Goal: Task Accomplishment & Management: Use online tool/utility

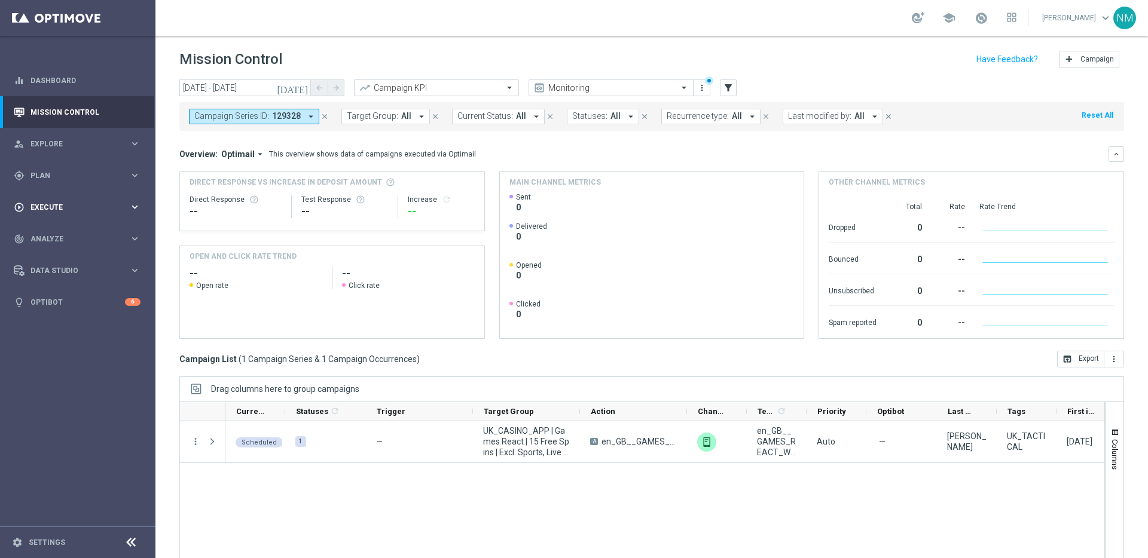
click at [53, 214] on div "play_circle_outline Execute keyboard_arrow_right" at bounding box center [77, 207] width 154 height 32
click at [54, 229] on link "Campaign Builder" at bounding box center [77, 232] width 93 height 10
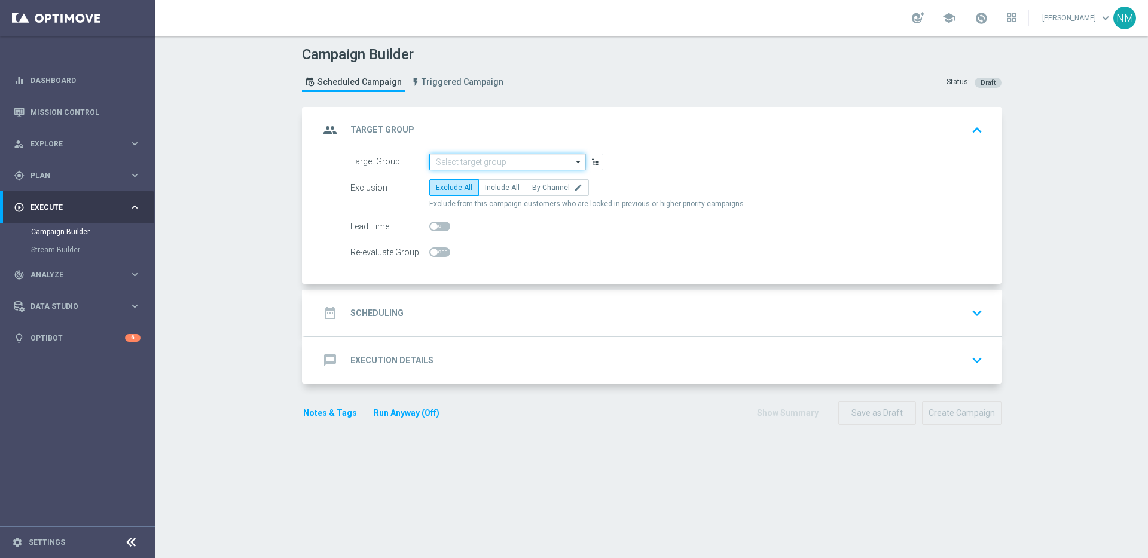
click at [512, 163] on input at bounding box center [507, 162] width 156 height 17
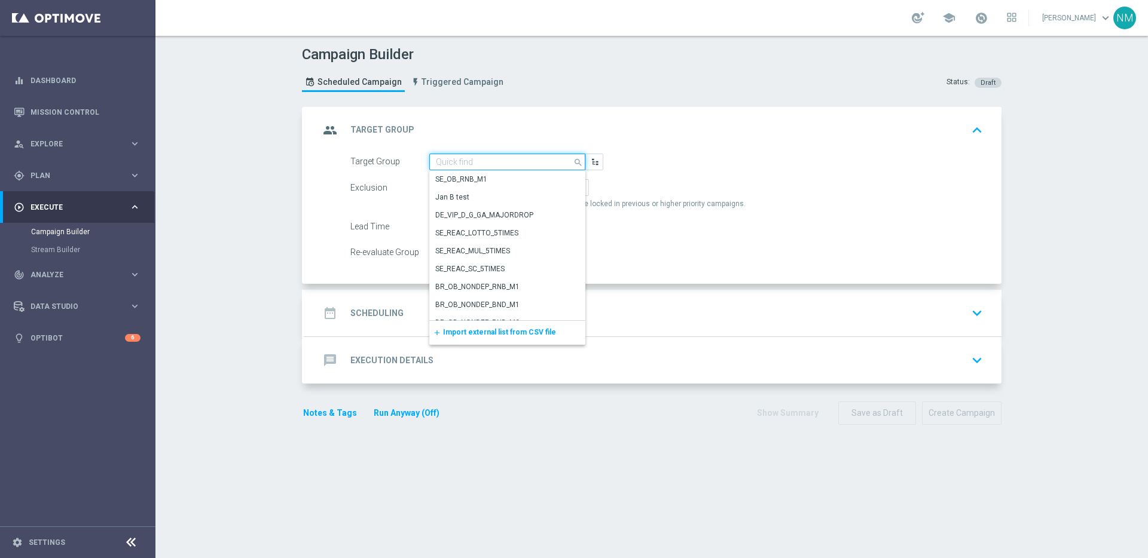
paste input "UK_CASINO_RICHINBOX | NOT ON APP YET"
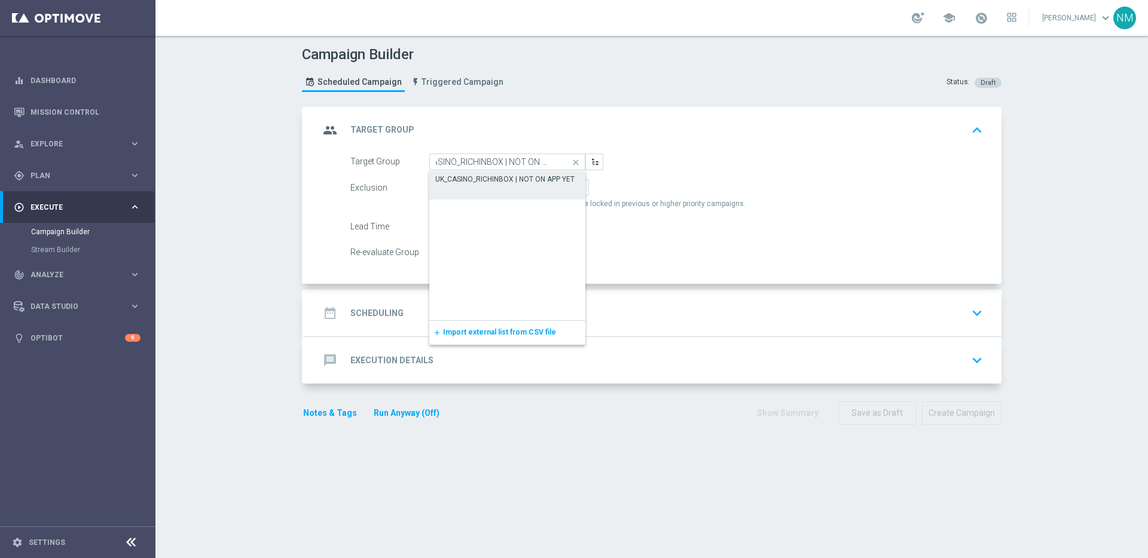
click at [503, 177] on div "UK_CASINO_RICHINBOX | NOT ON APP YET" at bounding box center [504, 179] width 139 height 11
type input "UK_CASINO_RICHINBOX | NOT ON APP YET"
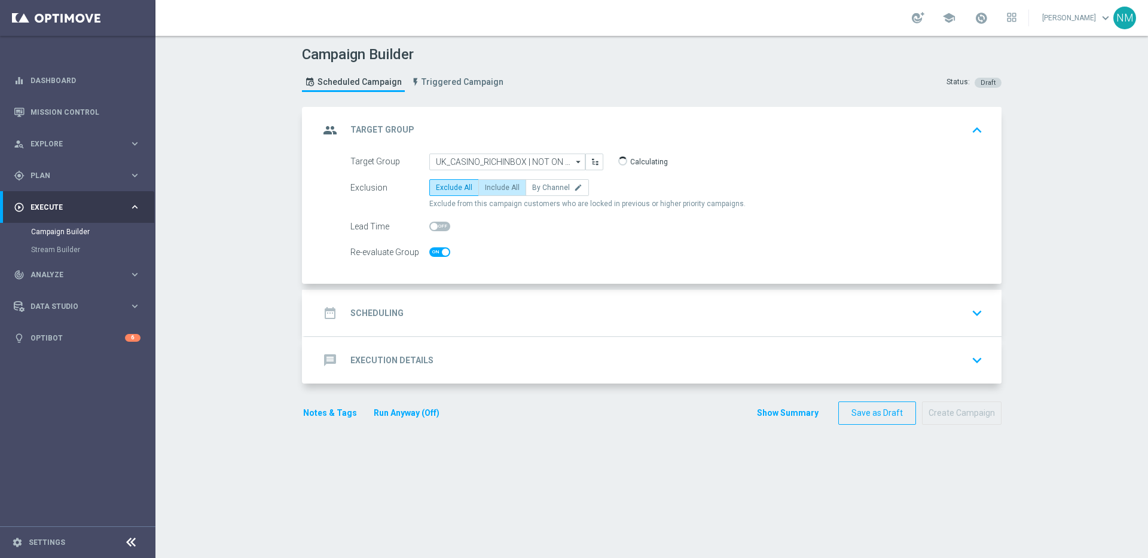
checkbox input "true"
click at [502, 187] on span "Include All" at bounding box center [502, 188] width 35 height 8
click at [493, 187] on input "Include All" at bounding box center [489, 190] width 8 height 8
radio input "true"
click at [457, 306] on div "date_range Scheduling keyboard_arrow_down" at bounding box center [653, 313] width 668 height 23
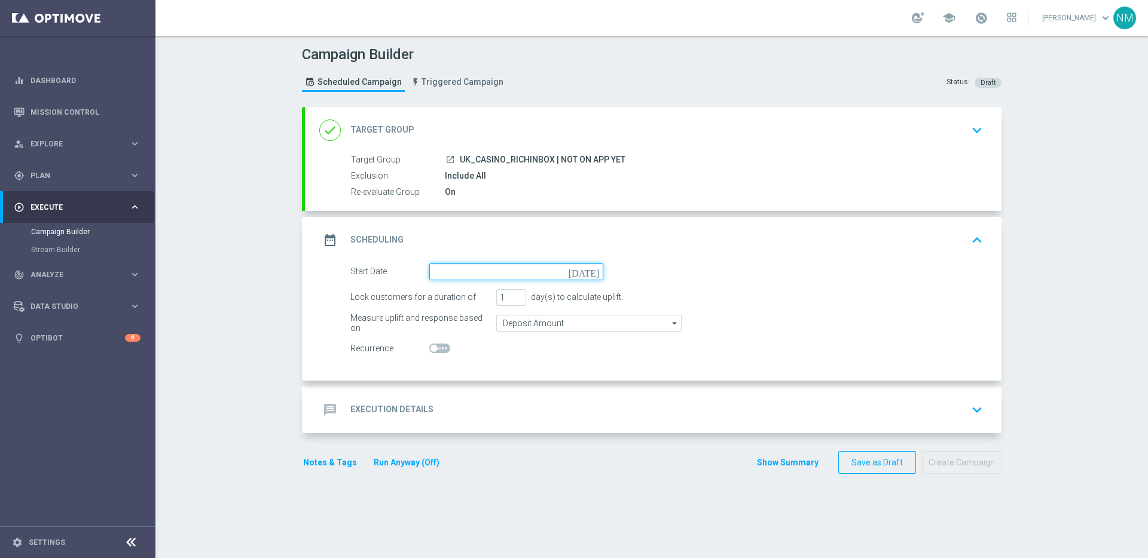
click at [475, 271] on input at bounding box center [516, 272] width 174 height 17
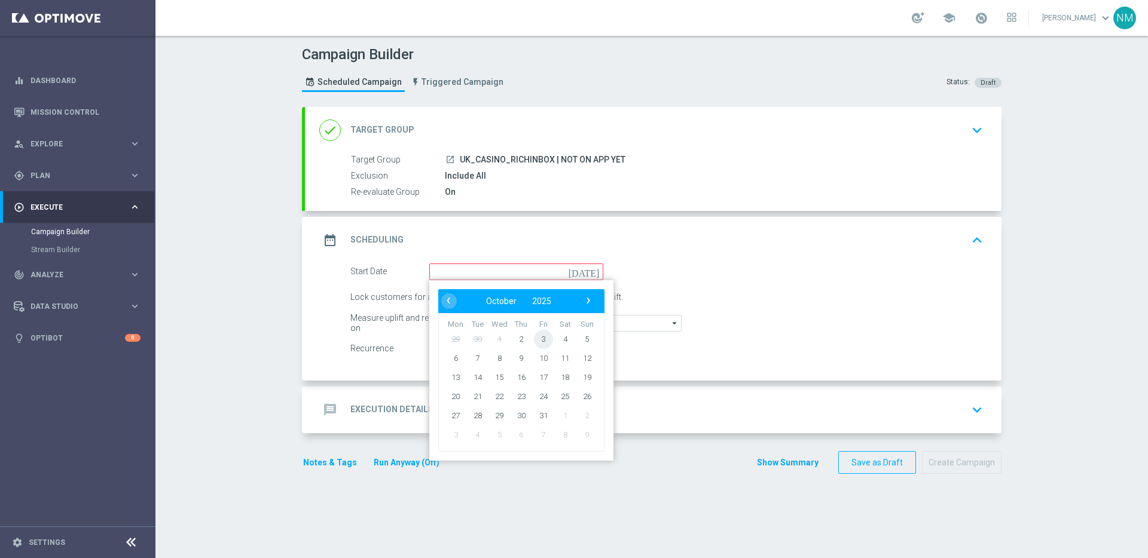
click at [545, 342] on span "3" at bounding box center [543, 338] width 19 height 19
type input "[DATE]"
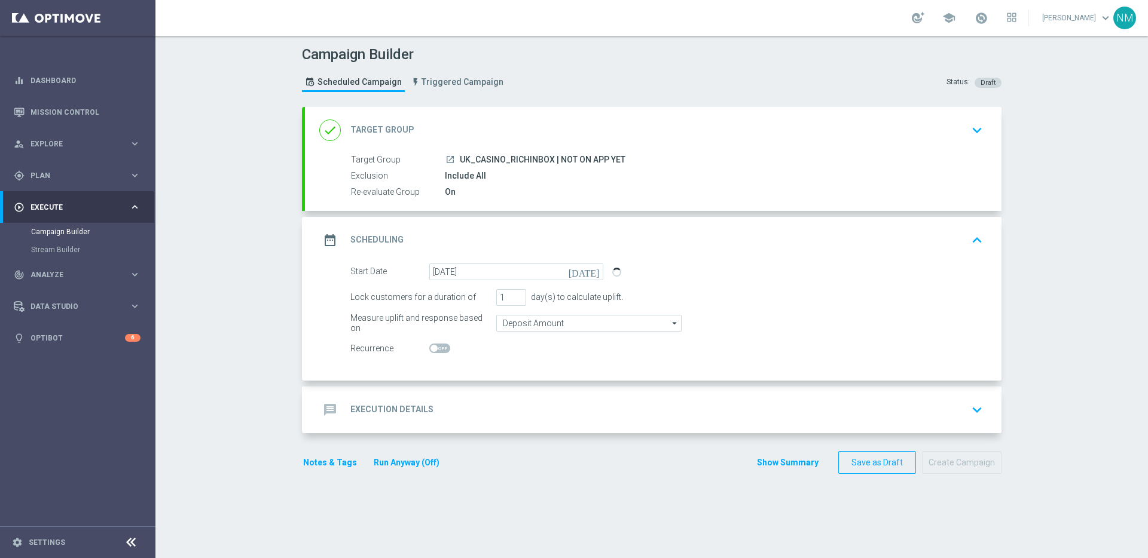
click at [485, 411] on div "message Execution Details keyboard_arrow_down" at bounding box center [653, 410] width 668 height 23
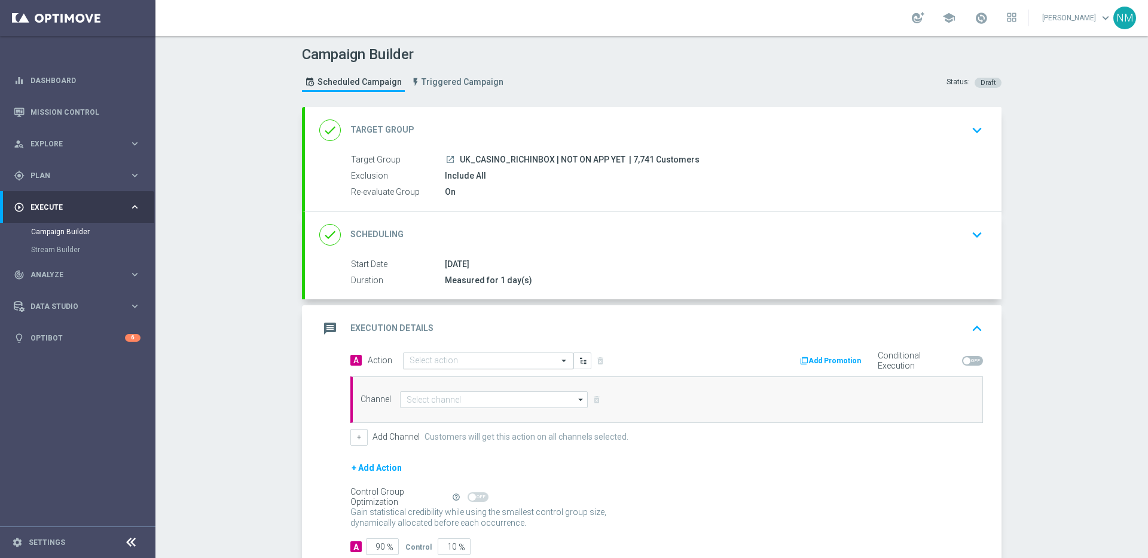
click at [410, 363] on input "text" at bounding box center [476, 361] width 133 height 10
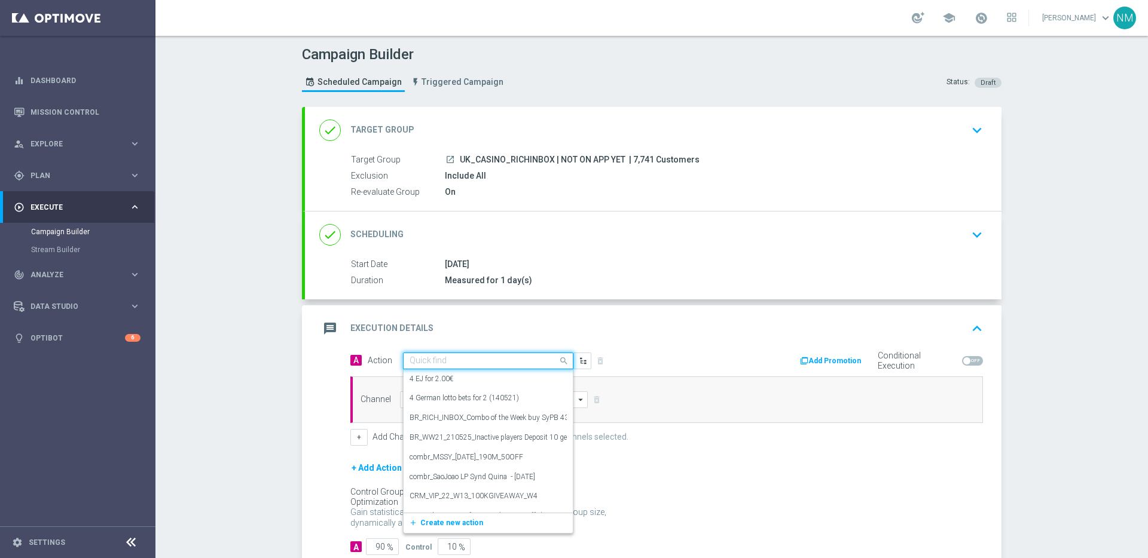
paste input "en_GB__20FS_APP_OFFER_OPTIMOVE_VERSION__NVIP_RI_TAC_GM"
type input "en_GB__20FS_APP_OFFER_OPTIMOVE_VERSION__NVIP_RI_TAC_GM"
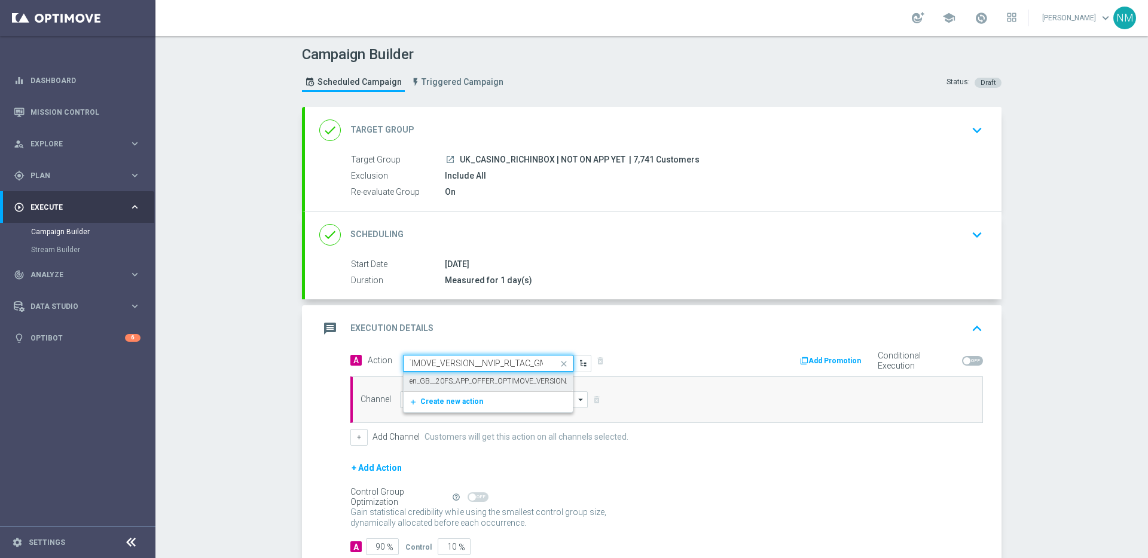
click at [469, 384] on label "en_GB__20FS_APP_OFFER_OPTIMOVE_VERSION__NVIP_RI_TAC_GM" at bounding box center [519, 382] width 219 height 10
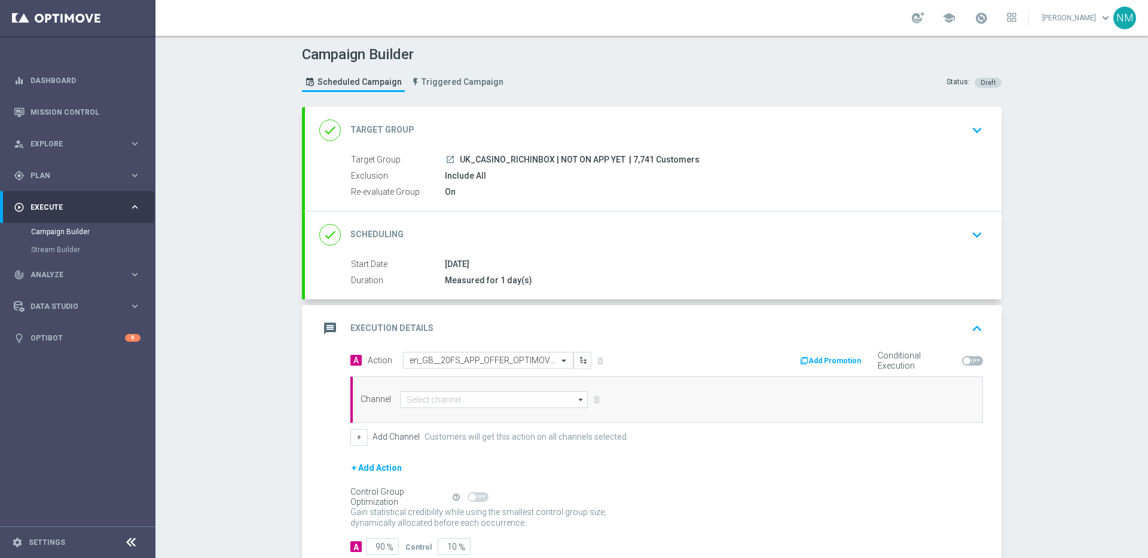
scroll to position [0, 0]
click at [469, 398] on input at bounding box center [494, 400] width 188 height 17
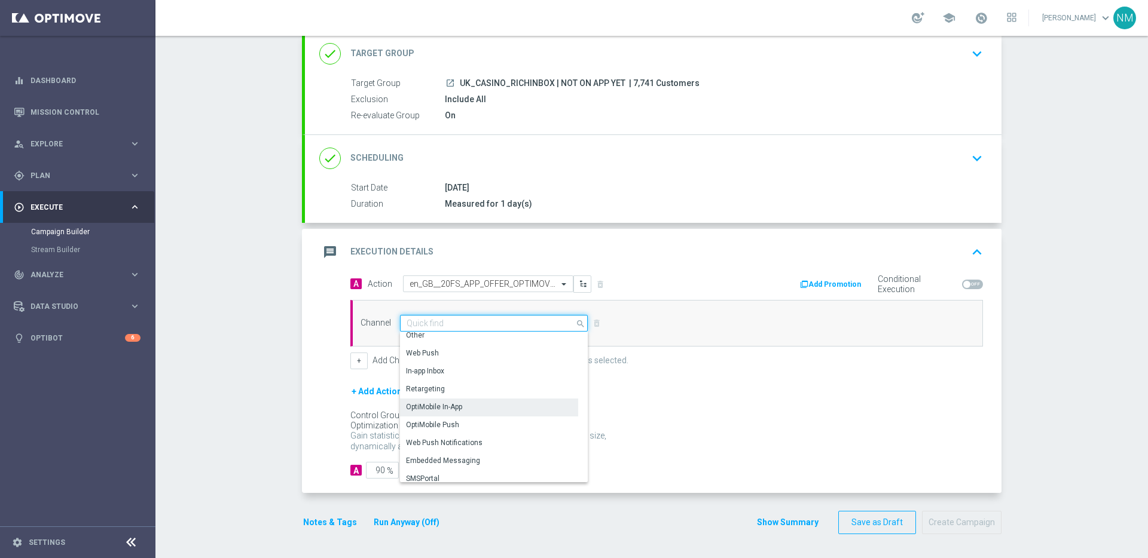
scroll to position [316, 0]
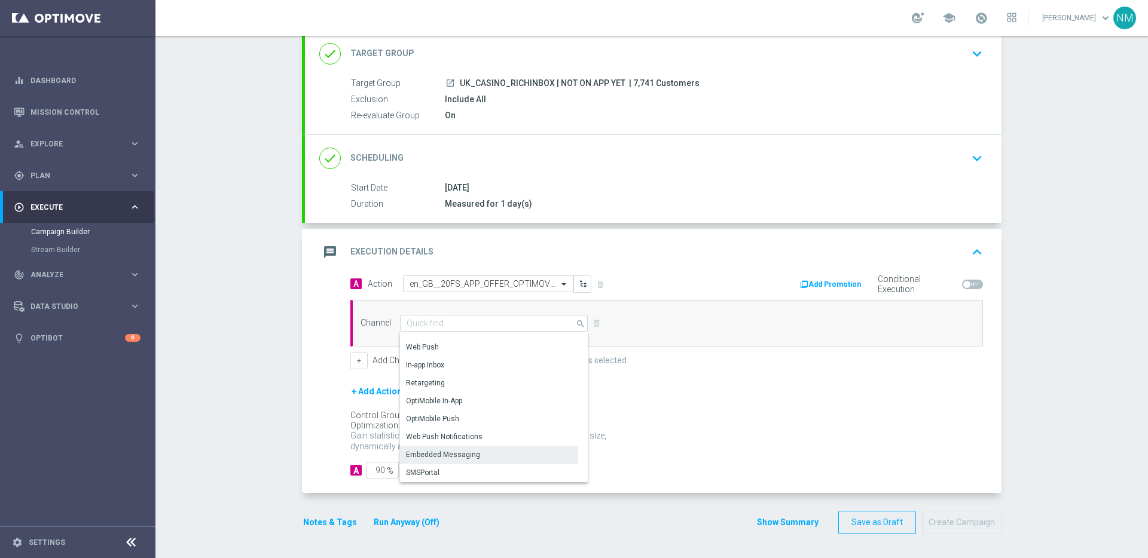
click at [465, 448] on div "Embedded Messaging" at bounding box center [489, 455] width 178 height 17
type input "Embedded Messaging"
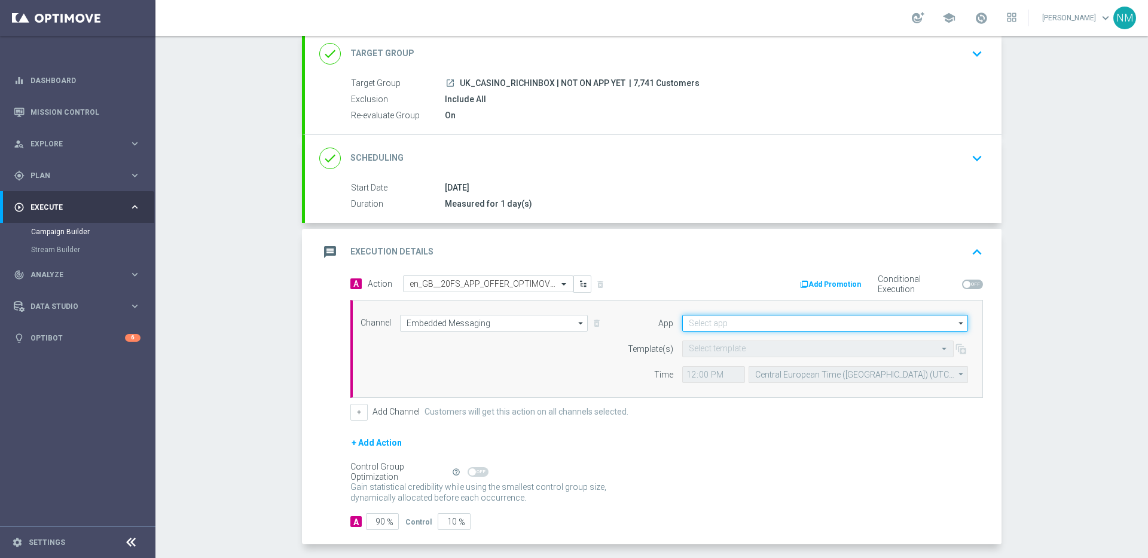
click at [814, 320] on input at bounding box center [825, 323] width 286 height 17
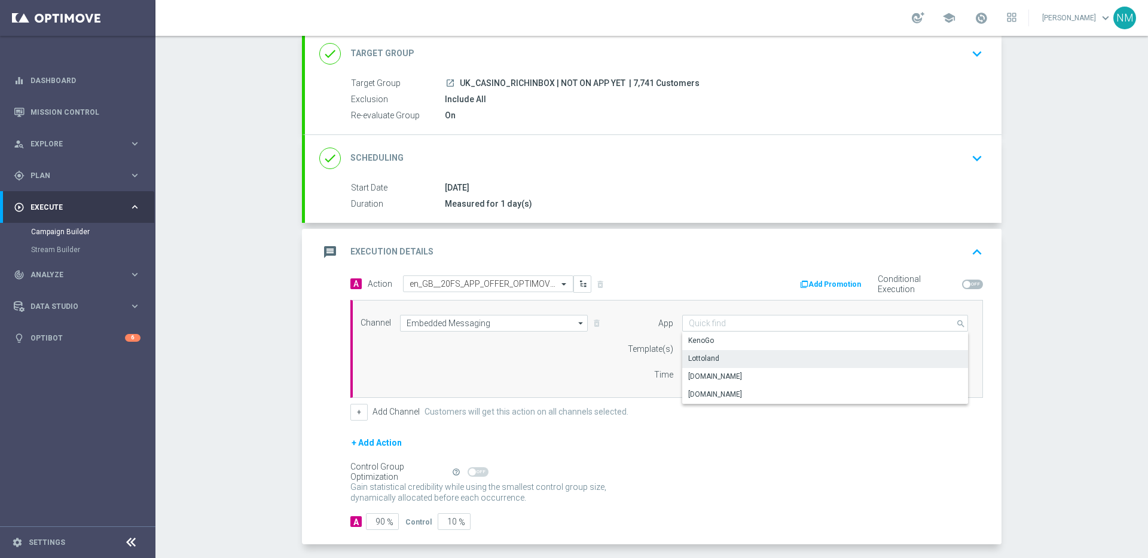
click at [739, 356] on div "Lottoland" at bounding box center [825, 358] width 286 height 17
type input "Lottoland"
click at [720, 351] on input "text" at bounding box center [806, 349] width 234 height 10
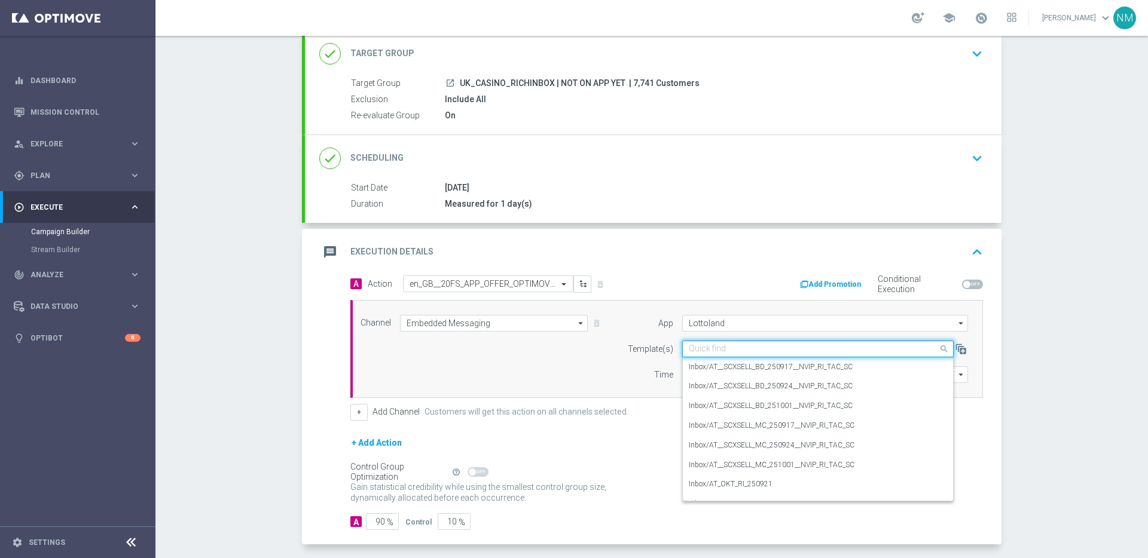
paste input "en_GB__20FS_APP_OFFER_OPTIMOVE_VERSION__NVIP_RI_TAC_GM"
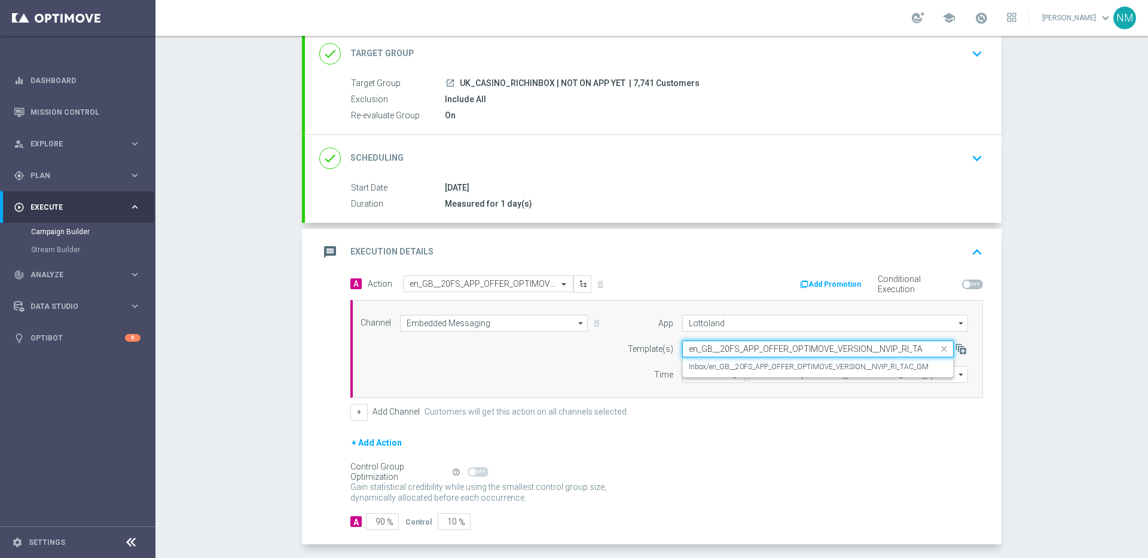
scroll to position [0, 17]
click at [735, 365] on label "Inbox/en_GB__20FS_APP_OFFER_OPTIMOVE_VERSION__NVIP_RI_TAC_GM" at bounding box center [809, 367] width 240 height 10
type input "en_GB__20FS_APP_OFFER_OPTIMOVE_VERSION__NVIP_RI_TAC_GM"
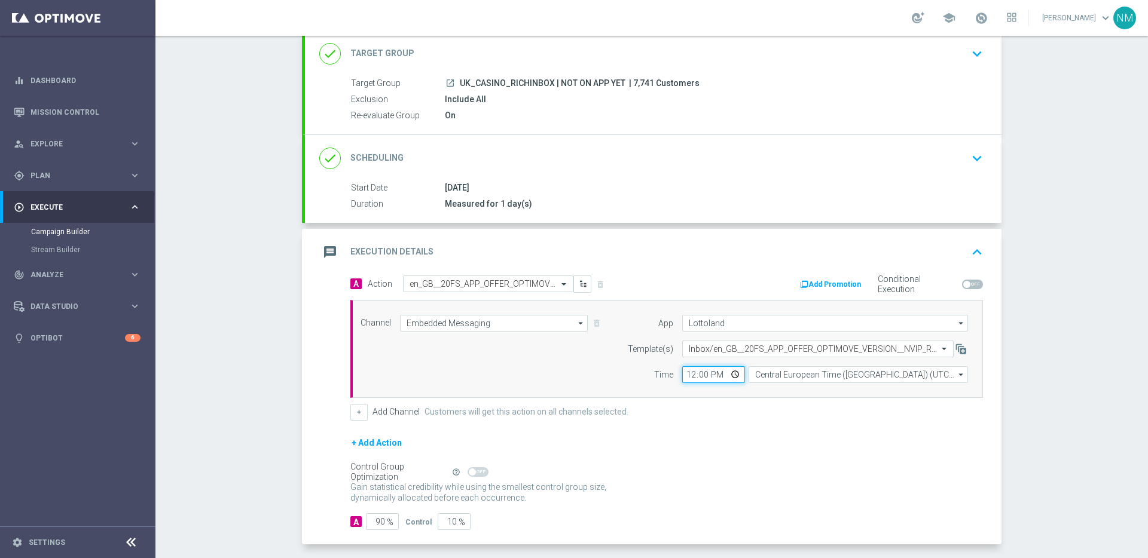
click at [732, 373] on input "12:00" at bounding box center [713, 374] width 63 height 17
click at [721, 378] on input "12:00" at bounding box center [713, 374] width 63 height 17
click at [729, 377] on input "12:00" at bounding box center [713, 374] width 63 height 17
type input "10:00"
click at [811, 423] on form "A Action Select action en_GB__20FS_APP_OFFER_OPTIMOVE_VERSION__NVIP_RI_TAC_GM d…" at bounding box center [666, 403] width 633 height 255
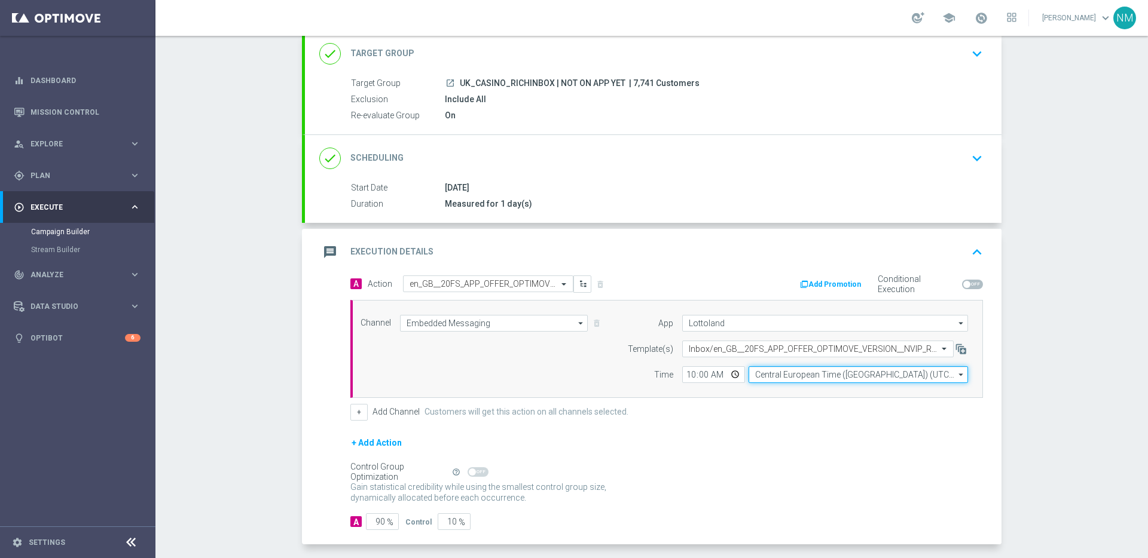
click at [777, 376] on input "Central European Time ([GEOGRAPHIC_DATA]) (UTC +02:00)" at bounding box center [858, 374] width 219 height 17
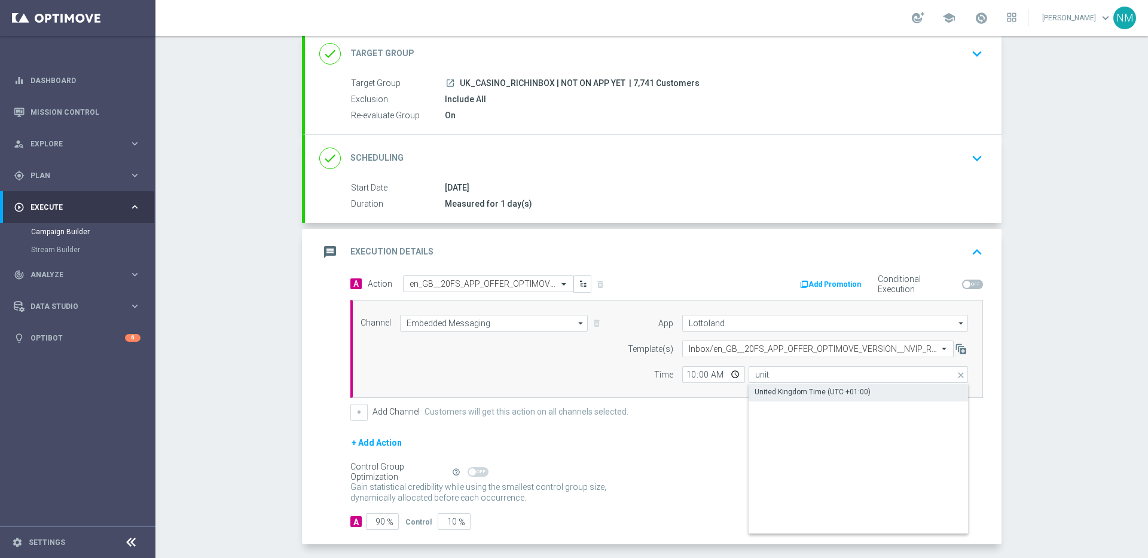
click at [802, 390] on div "United Kingdom Time (UTC +01:00)" at bounding box center [813, 392] width 116 height 11
type input "United Kingdom Time (UTC +01:00)"
click at [807, 283] on button "Add Promotion" at bounding box center [832, 284] width 66 height 13
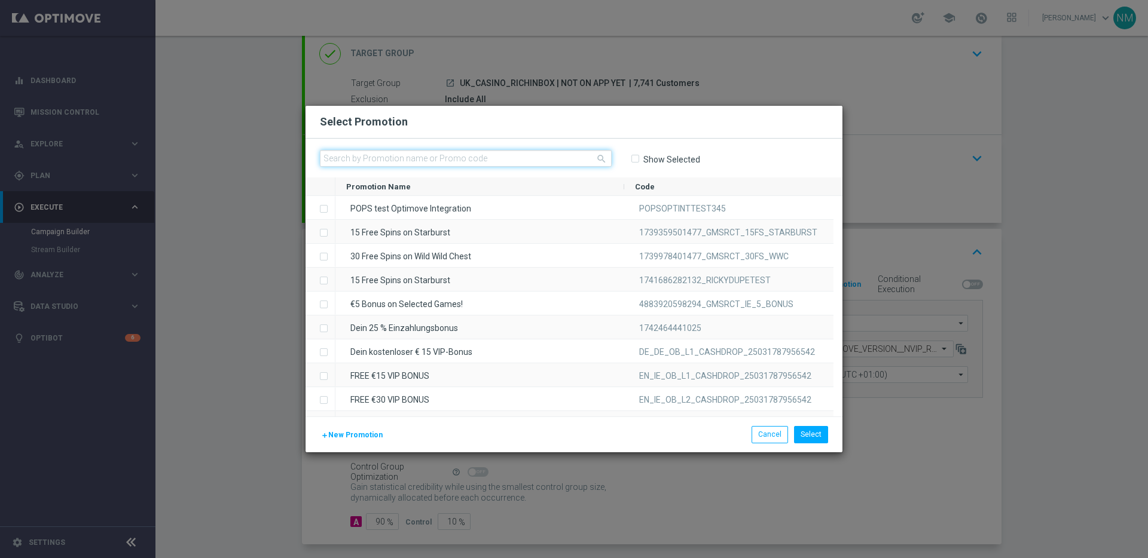
click at [502, 156] on input "text" at bounding box center [466, 158] width 292 height 17
paste input "W21_25_UK_APPOFFER_20FS_SAFARI"
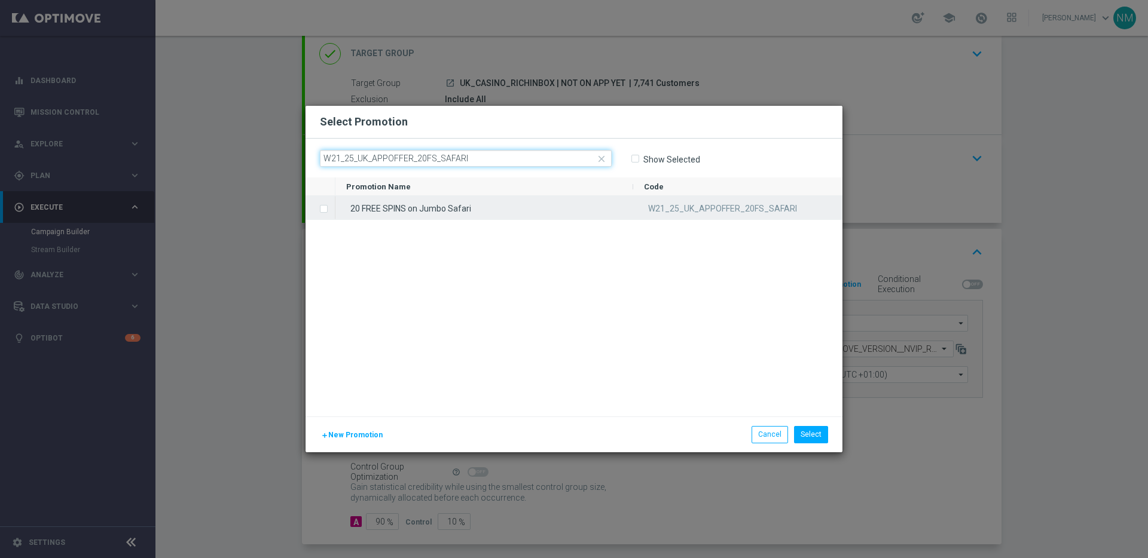
type input "W21_25_UK_APPOFFER_20FS_SAFARI"
click at [487, 204] on div "20 FREE SPINS on Jumbo Safari" at bounding box center [484, 207] width 298 height 23
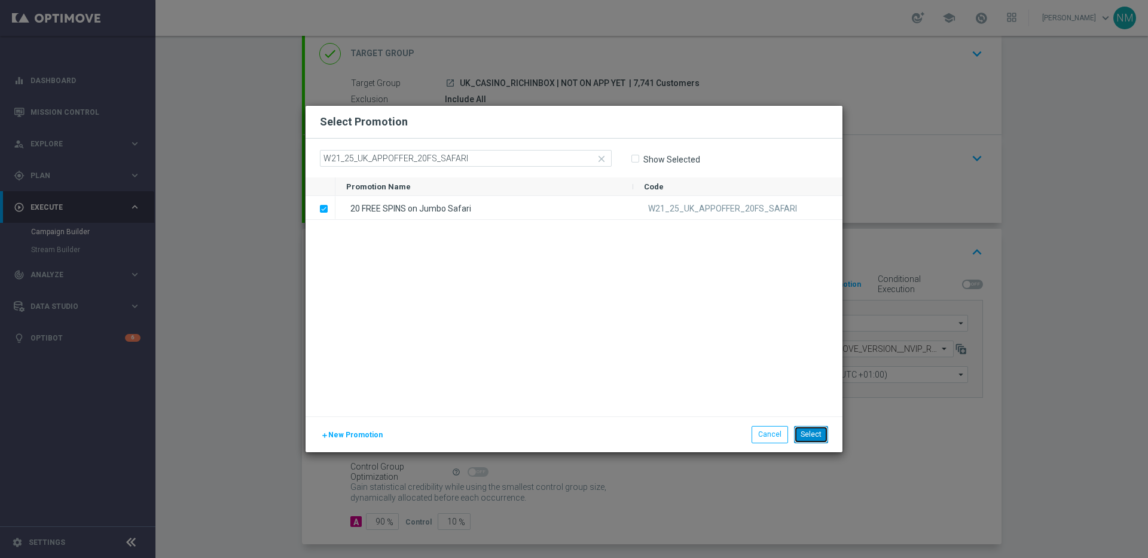
click at [805, 437] on button "Select" at bounding box center [811, 434] width 34 height 17
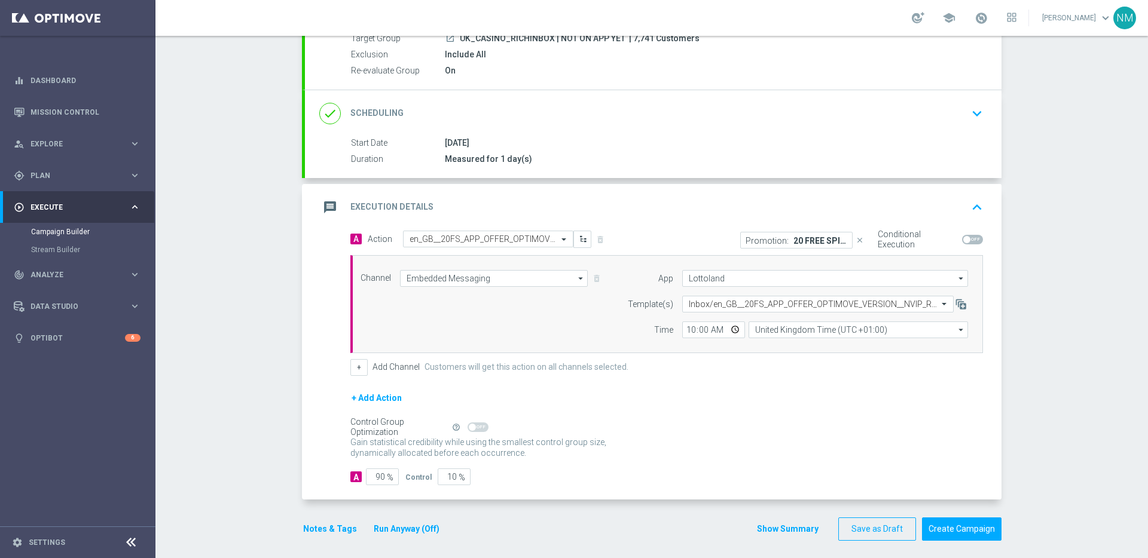
scroll to position [128, 0]
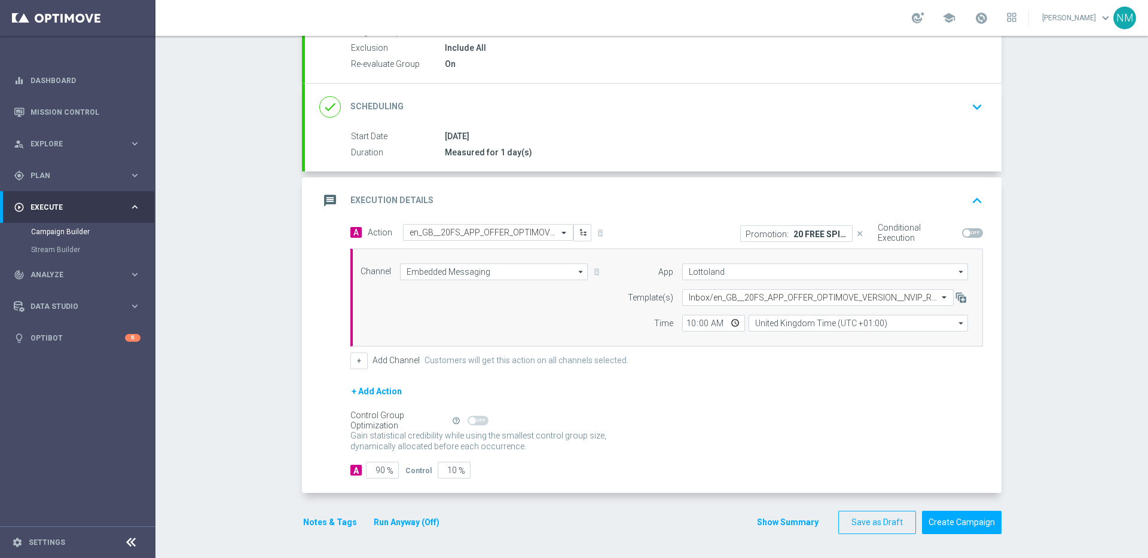
click at [337, 526] on button "Notes & Tags" at bounding box center [330, 522] width 56 height 15
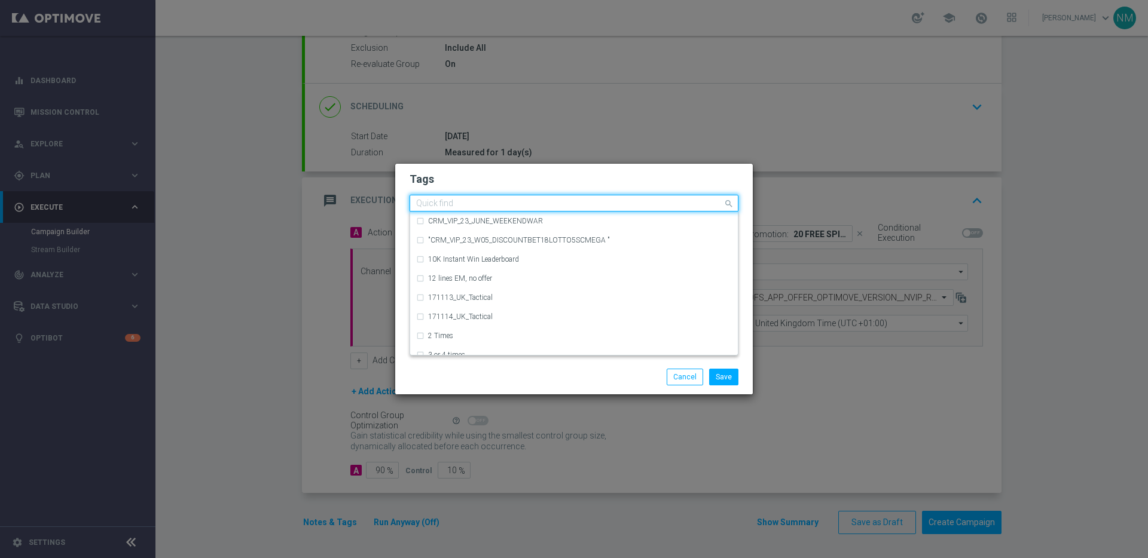
click at [441, 207] on input "text" at bounding box center [569, 204] width 307 height 10
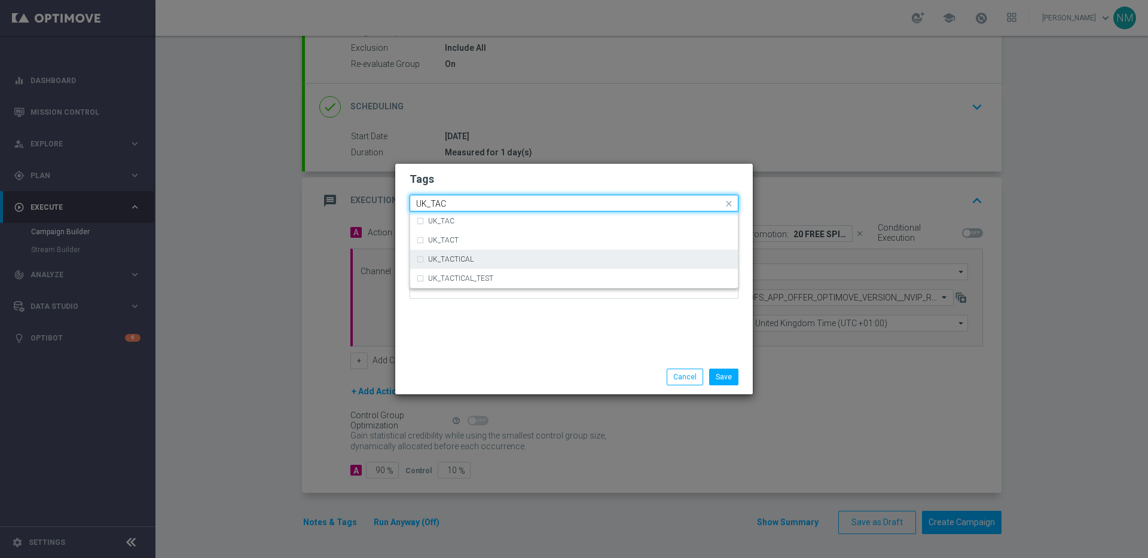
click at [517, 262] on div "UK_TACTICAL" at bounding box center [580, 259] width 304 height 7
type input "UK_TAC"
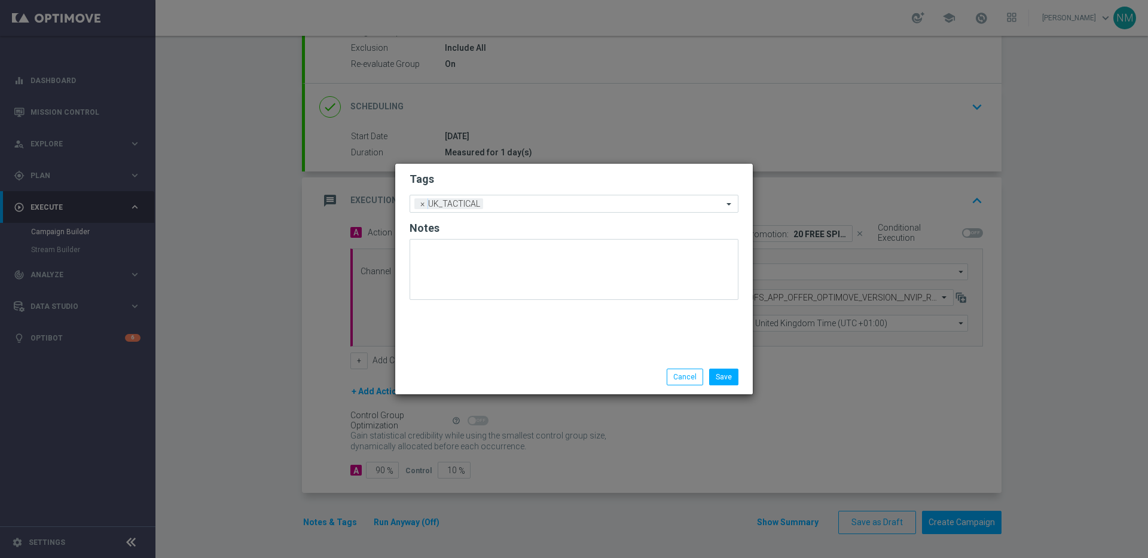
click at [601, 319] on div "Tags Add a new tag × UK_TACTICAL Notes" at bounding box center [574, 262] width 358 height 196
click at [713, 370] on button "Save" at bounding box center [723, 377] width 29 height 17
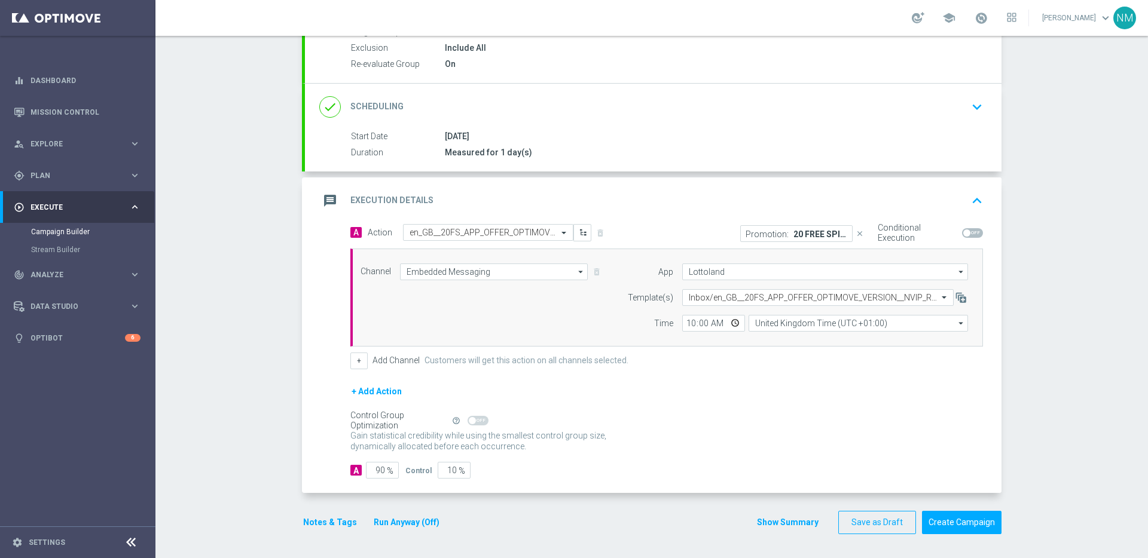
click at [967, 231] on span at bounding box center [972, 233] width 21 height 10
click at [967, 231] on input "checkbox" at bounding box center [972, 233] width 21 height 10
checkbox input "true"
click at [927, 424] on div "Control Group Optimization Self Optimizing Campaign help_outline" at bounding box center [666, 420] width 633 height 13
click at [953, 515] on button "Create Campaign" at bounding box center [962, 522] width 80 height 23
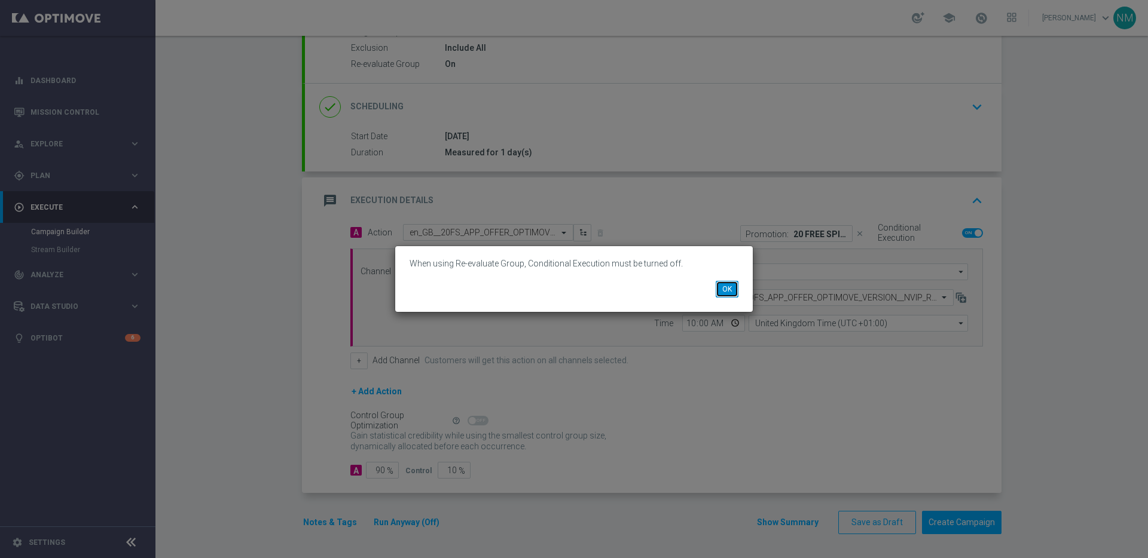
click at [724, 285] on button "OK" at bounding box center [727, 289] width 23 height 17
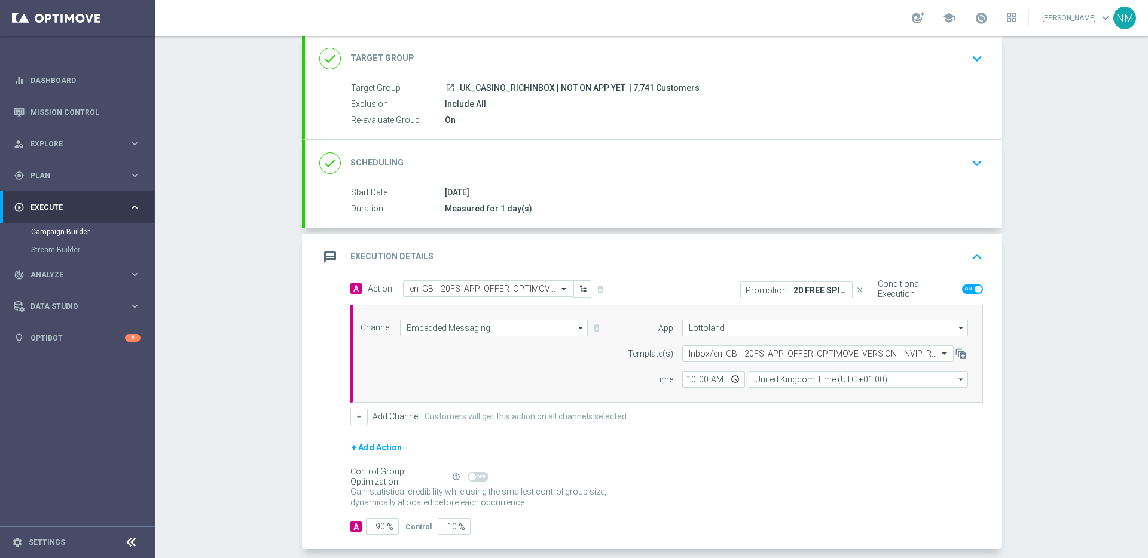
scroll to position [0, 0]
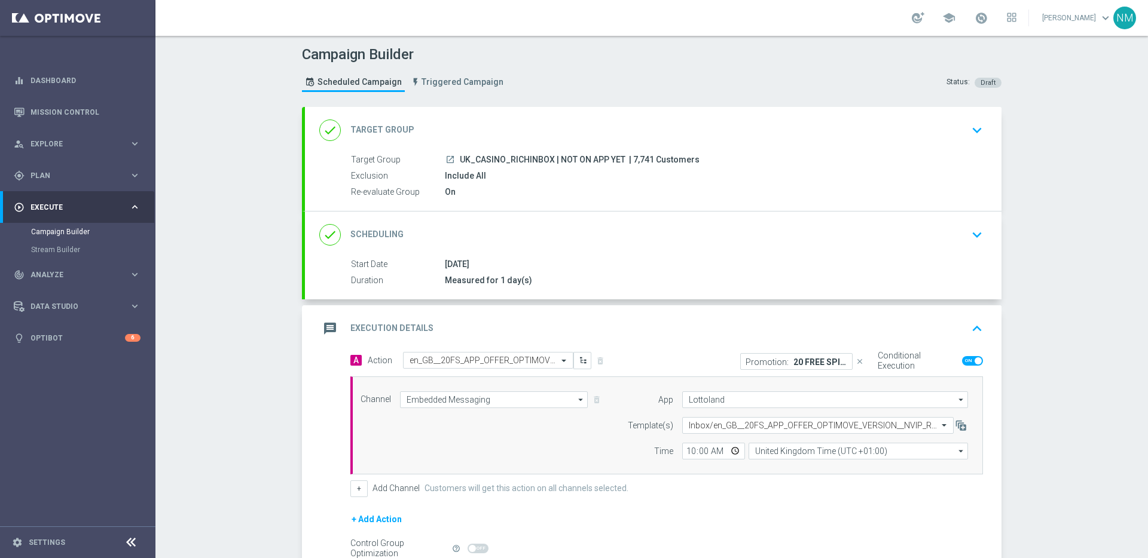
click at [772, 150] on div "done Target Group keyboard_arrow_down" at bounding box center [653, 130] width 697 height 47
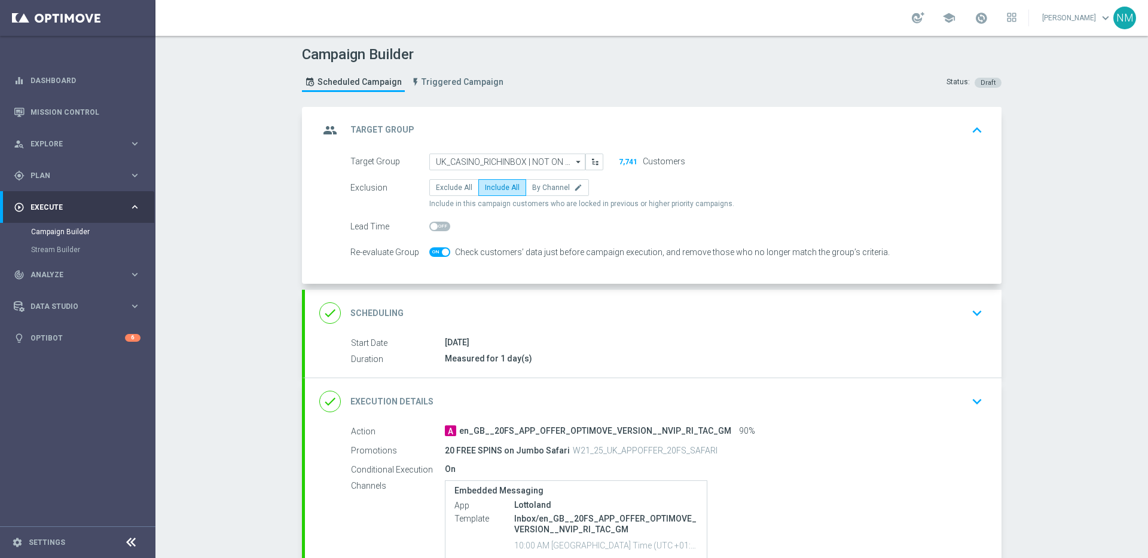
click at [442, 253] on span at bounding box center [445, 252] width 7 height 7
click at [439, 253] on input "checkbox" at bounding box center [439, 253] width 21 height 10
checkbox input "false"
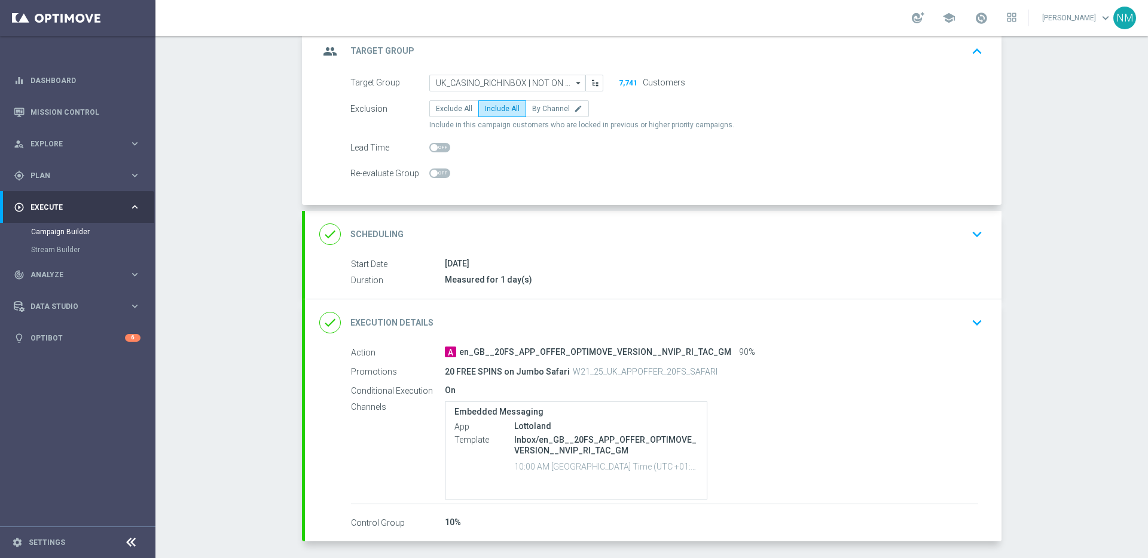
scroll to position [127, 0]
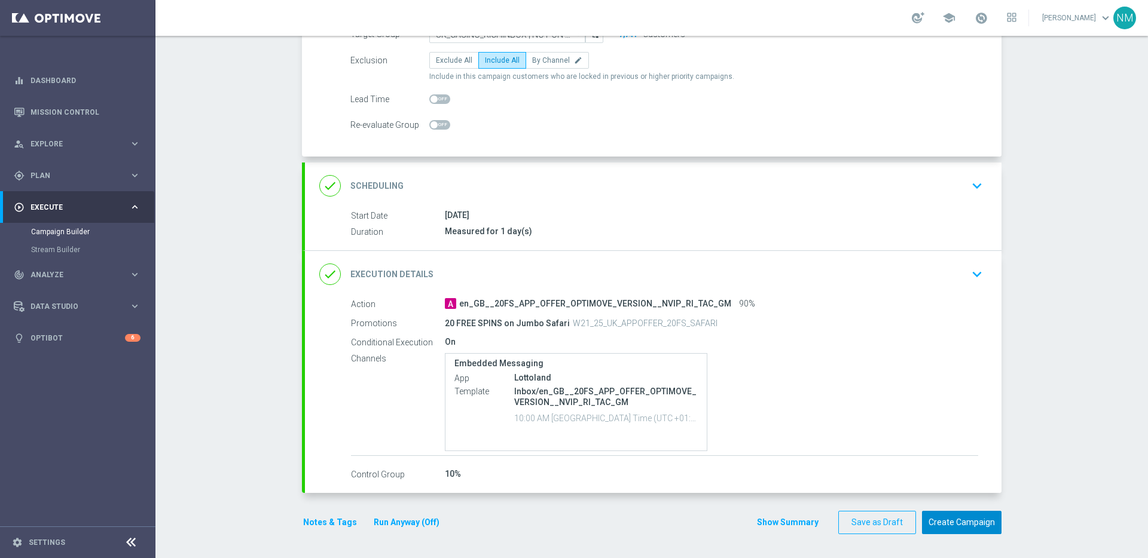
click at [930, 523] on button "Create Campaign" at bounding box center [962, 522] width 80 height 23
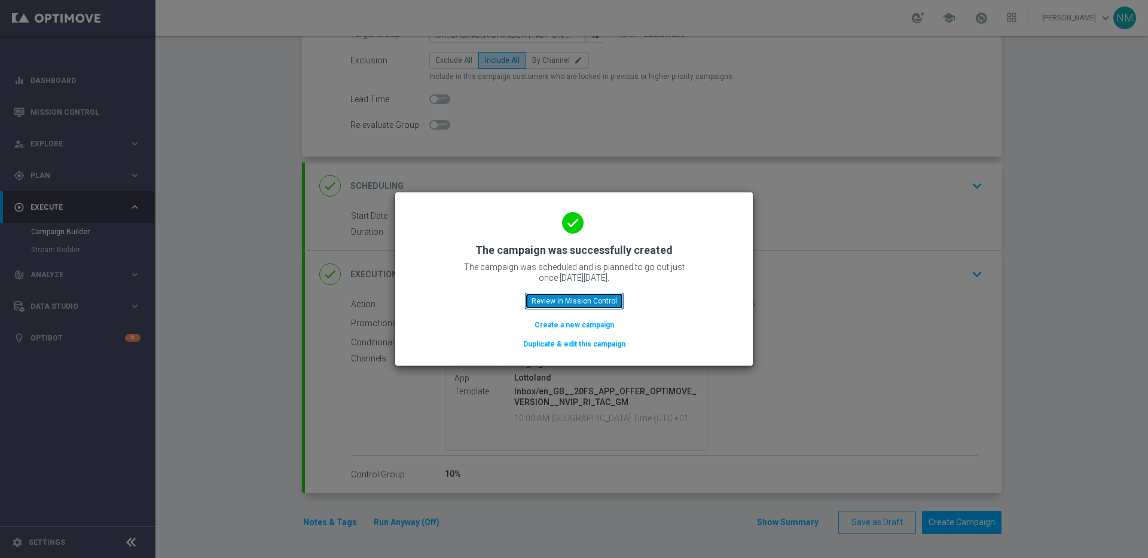
click at [599, 301] on button "Review in Mission Control" at bounding box center [574, 301] width 99 height 17
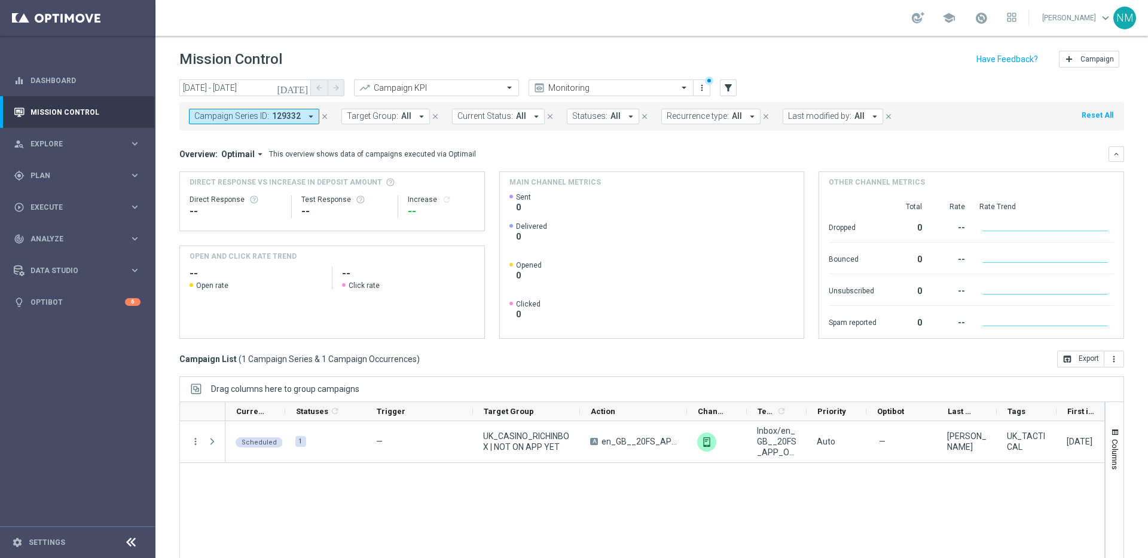
click at [433, 44] on header "Mission Control add Campaign" at bounding box center [651, 58] width 992 height 44
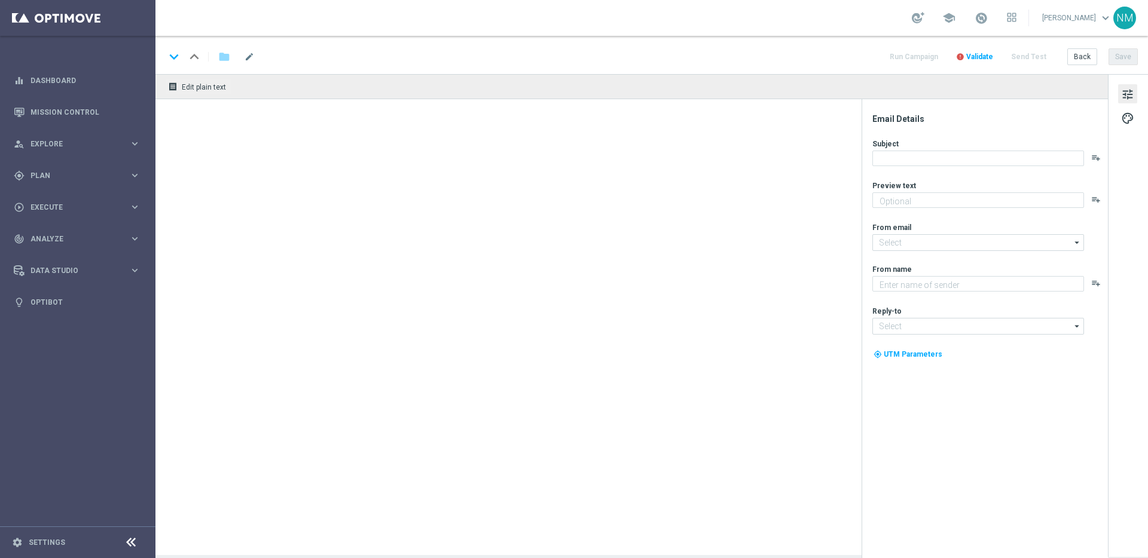
type textarea "Only for our App users ❣️"
type textarea "Lottoland"
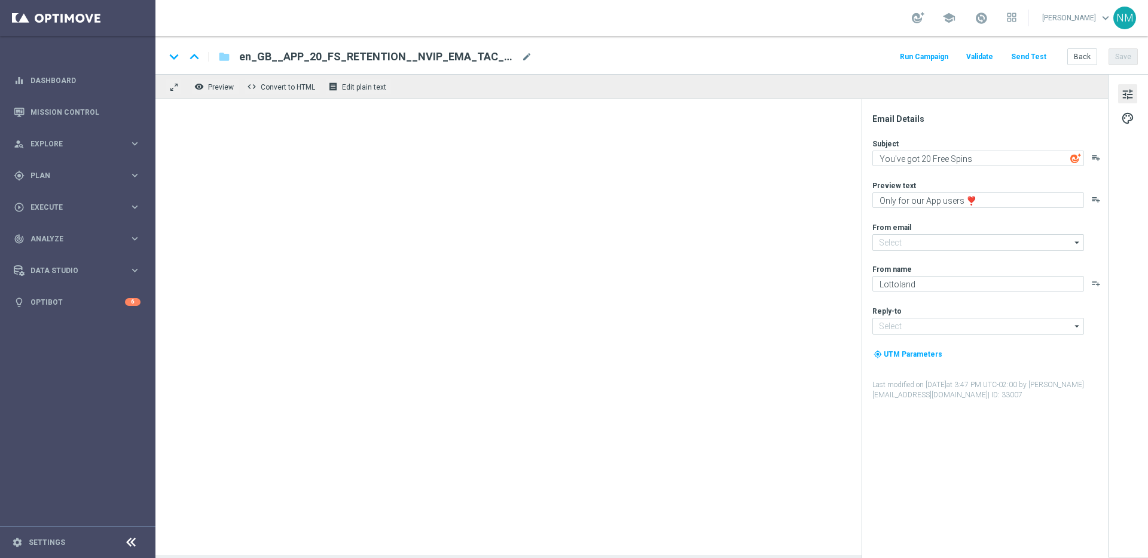
type input "[EMAIL_ADDRESS][DOMAIN_NAME]"
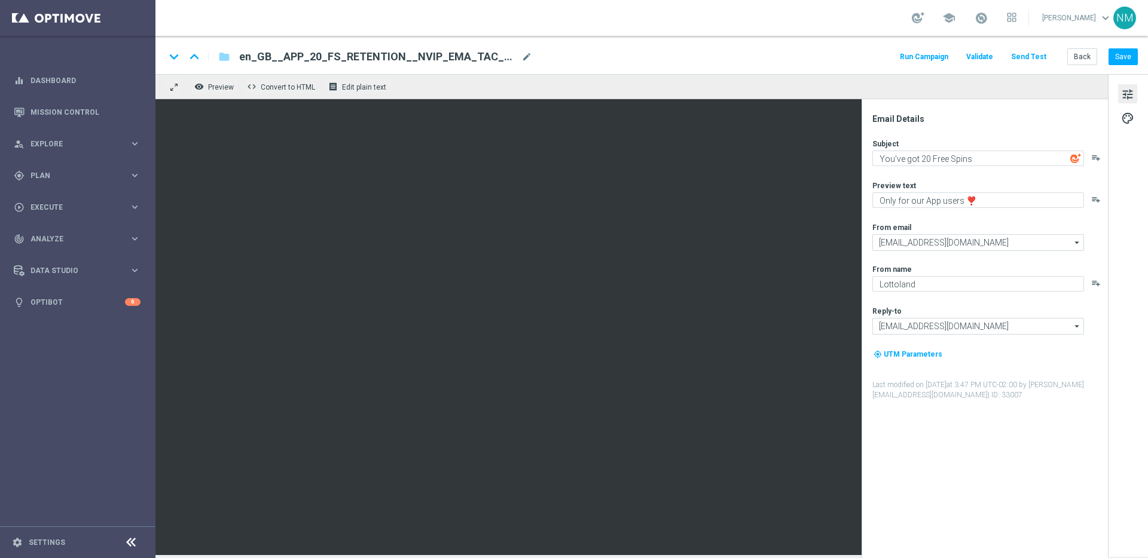
click at [1035, 52] on button "Send Test" at bounding box center [1028, 57] width 39 height 16
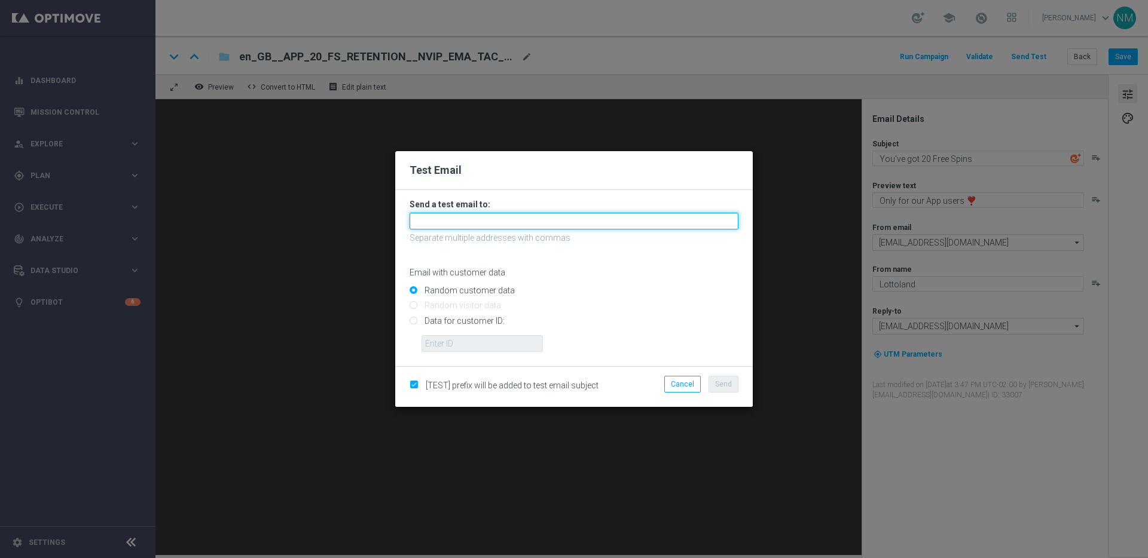
click at [475, 218] on input "text" at bounding box center [574, 221] width 329 height 17
type input "[PERSON_NAME][EMAIL_ADDRESS][PERSON_NAME][DOMAIN_NAME]"
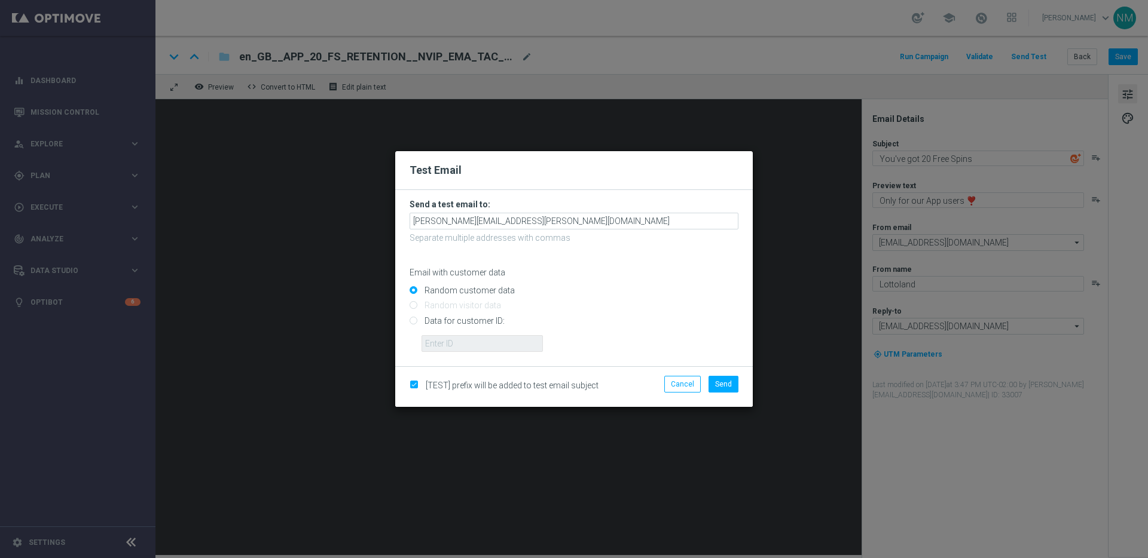
click at [459, 320] on input "Data for customer ID:" at bounding box center [574, 325] width 329 height 17
radio input "true"
click at [458, 338] on input "text" at bounding box center [481, 343] width 121 height 17
paste input "225198935"
type input "225198935"
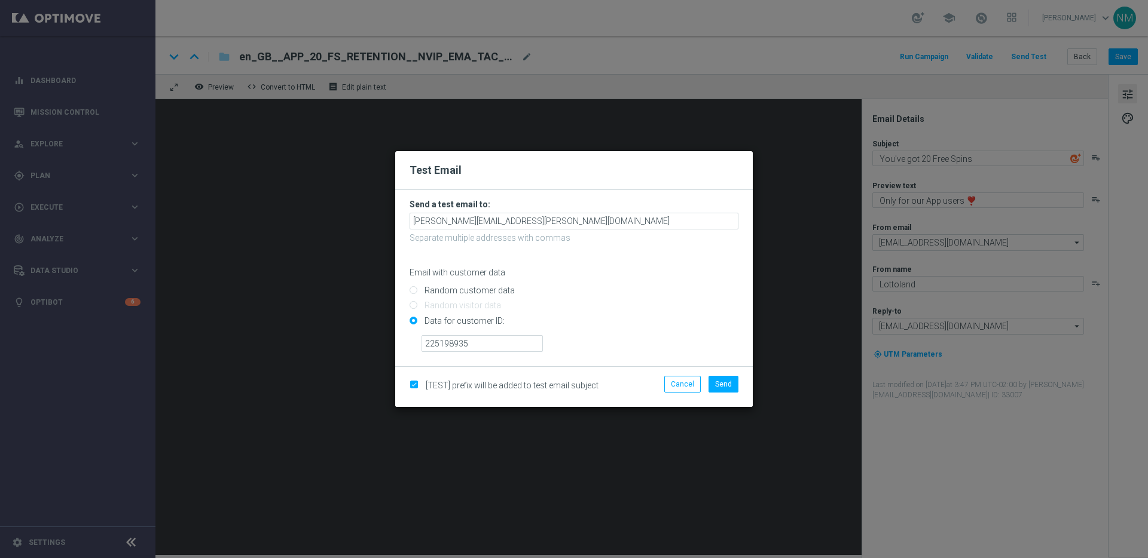
click at [582, 326] on input "Data for customer ID:" at bounding box center [574, 325] width 329 height 17
click at [722, 387] on span "Send" at bounding box center [723, 384] width 17 height 8
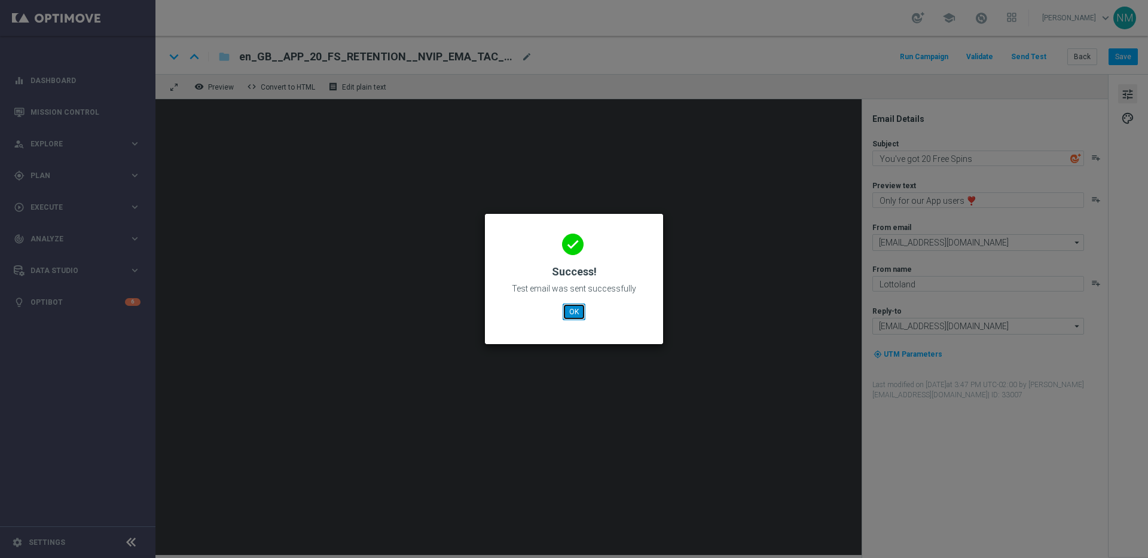
click at [572, 315] on button "OK" at bounding box center [574, 312] width 23 height 17
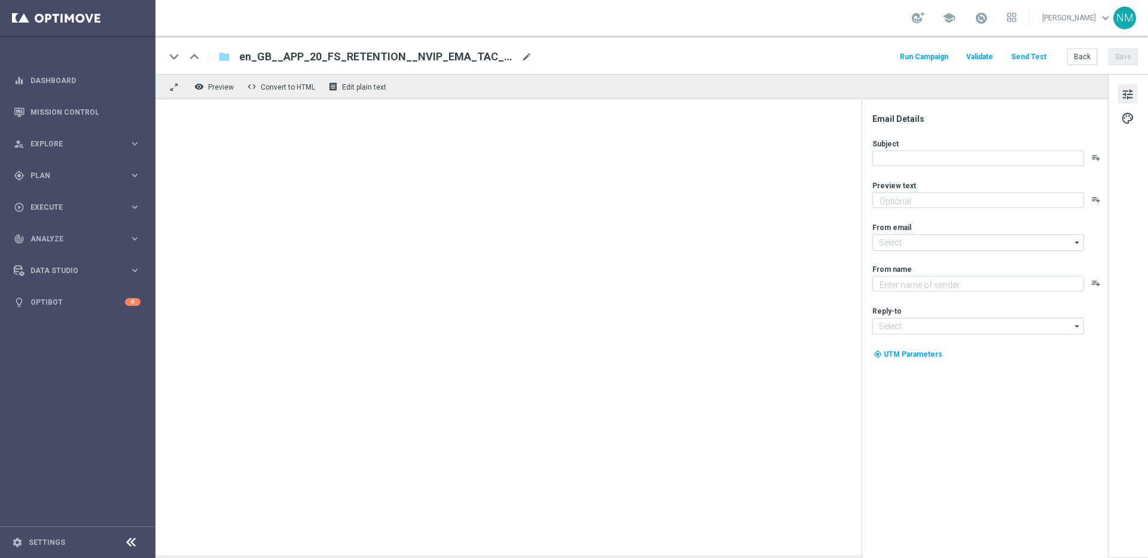
type textarea "Only for our App users ❣️"
type textarea "Lottoland"
type input "[EMAIL_ADDRESS][DOMAIN_NAME]"
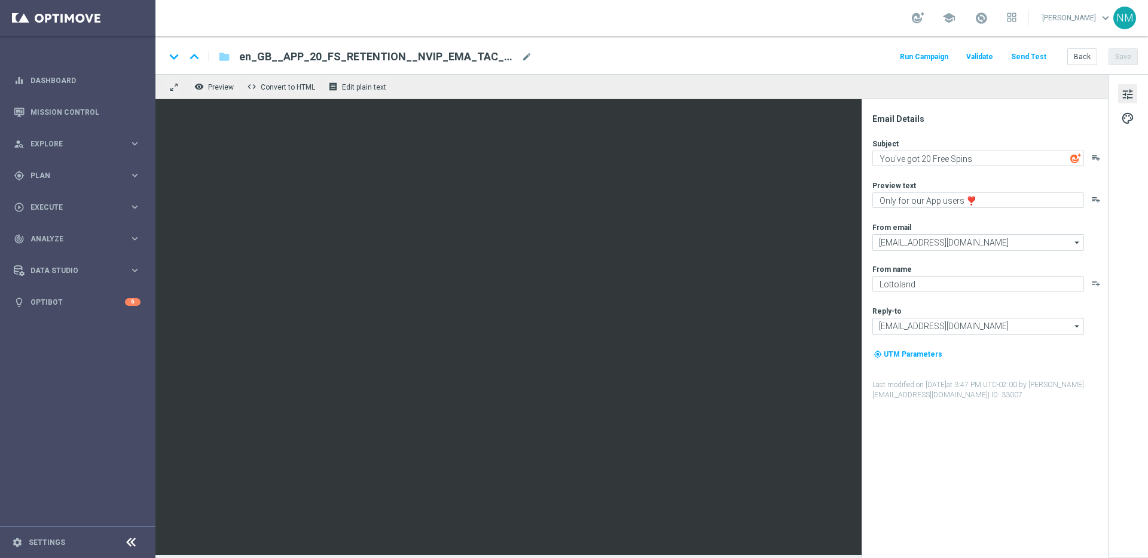
click at [1043, 60] on button "Send Test" at bounding box center [1028, 57] width 39 height 16
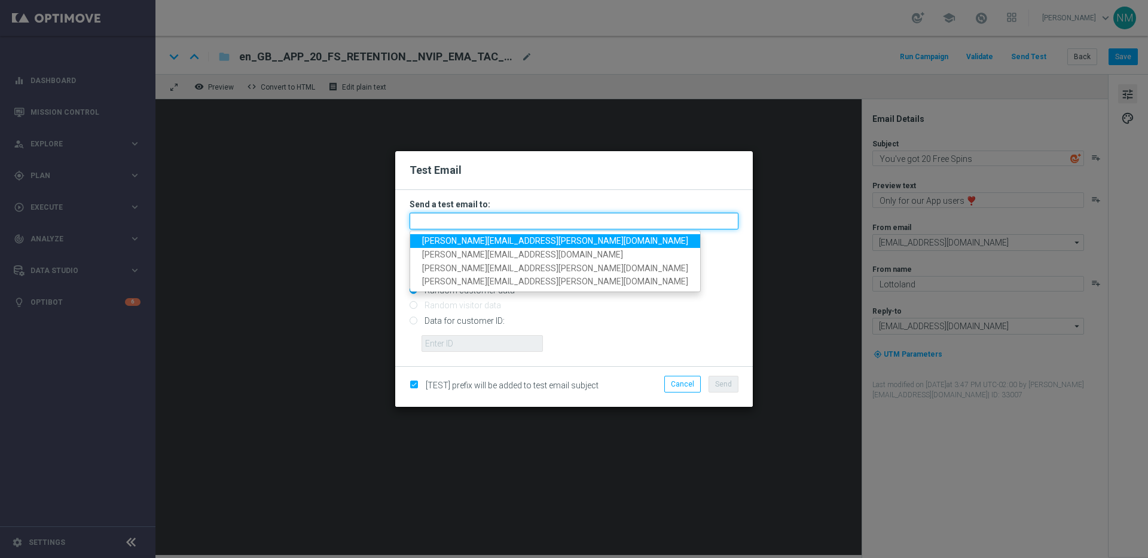
click at [460, 221] on input "text" at bounding box center [574, 221] width 329 height 17
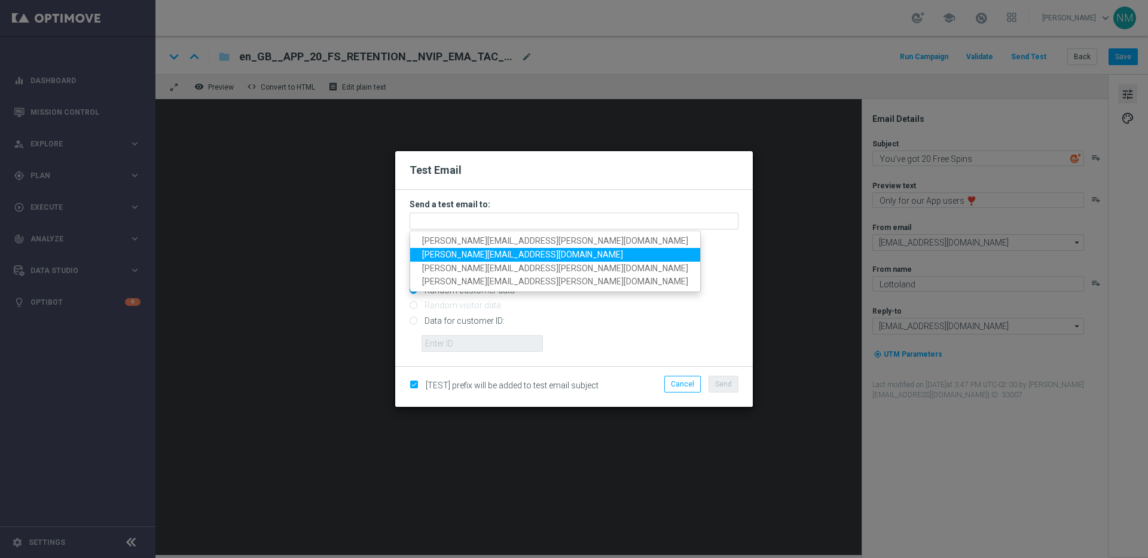
click at [439, 251] on span "[PERSON_NAME][EMAIL_ADDRESS][DOMAIN_NAME]" at bounding box center [522, 255] width 201 height 10
type input "[PERSON_NAME][EMAIL_ADDRESS][DOMAIN_NAME]"
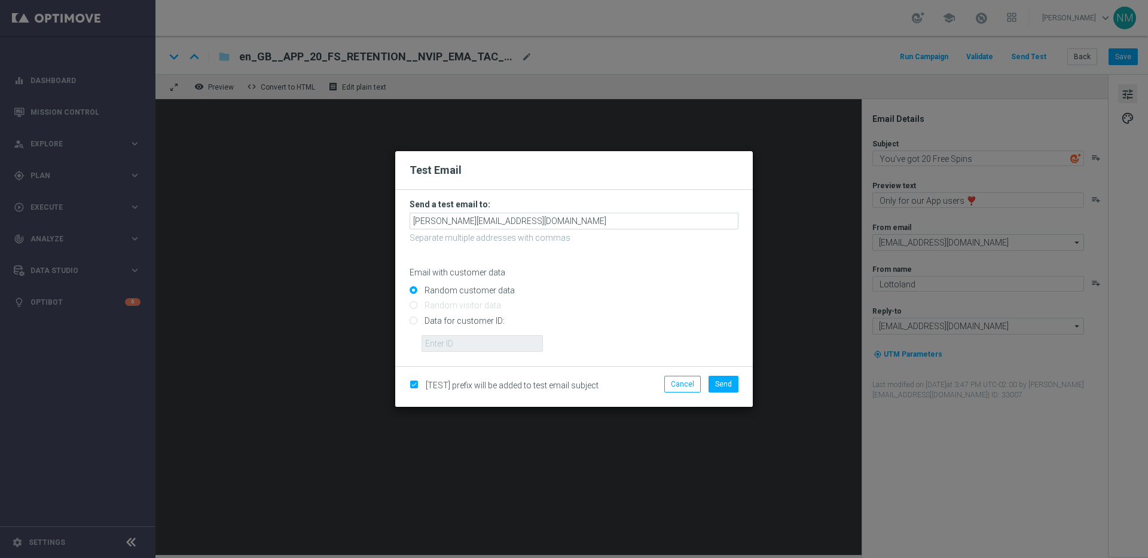
click at [426, 319] on input "Data for customer ID:" at bounding box center [574, 325] width 329 height 17
radio input "true"
click at [456, 350] on input "text" at bounding box center [481, 343] width 121 height 17
click at [509, 340] on input "text" at bounding box center [481, 343] width 121 height 17
paste input "220553462"
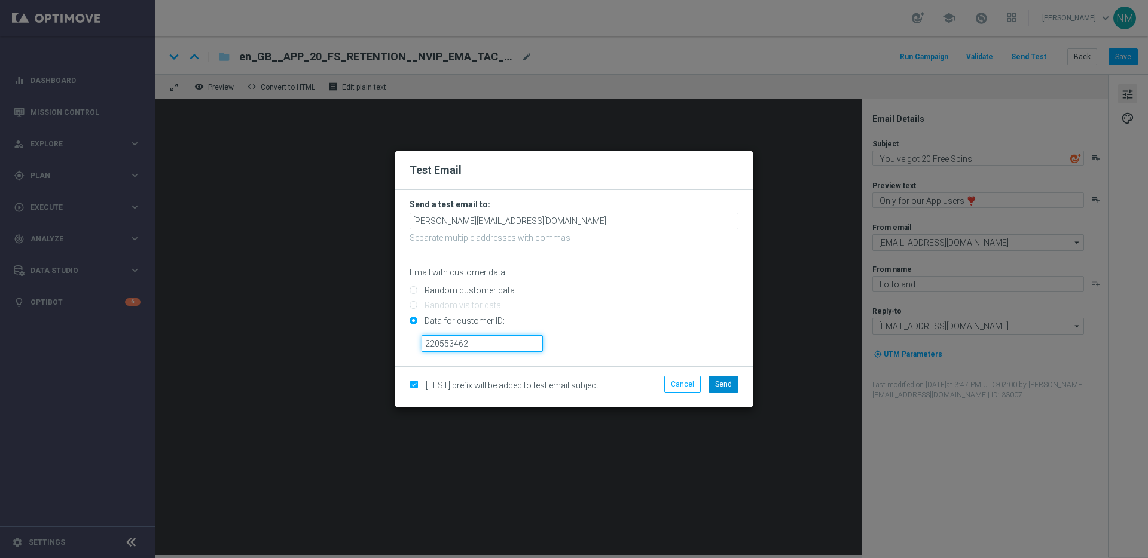
type input "220553462"
click at [714, 383] on button "Send" at bounding box center [723, 384] width 30 height 17
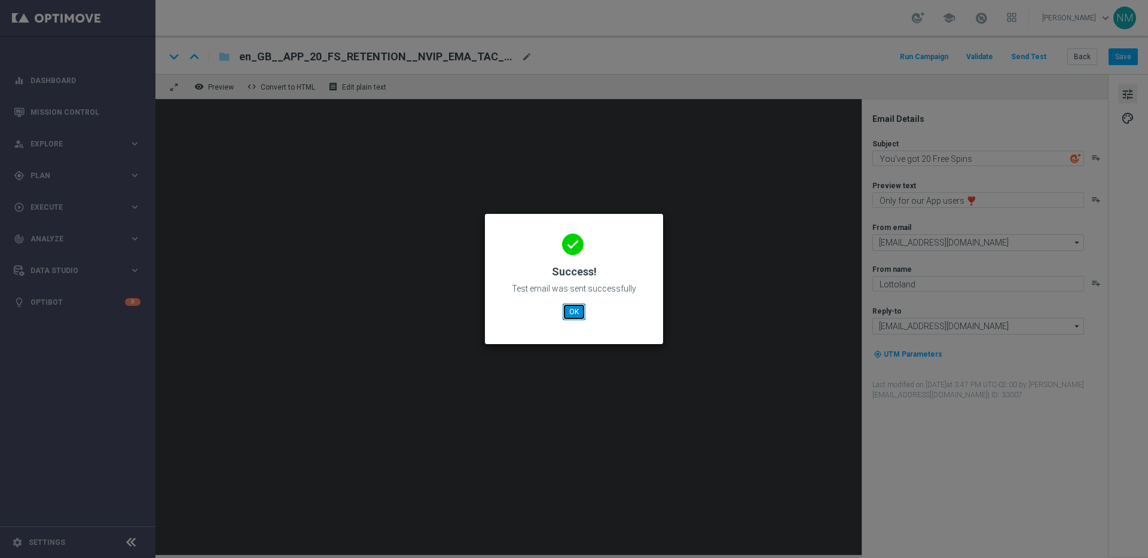
click at [572, 316] on button "OK" at bounding box center [574, 312] width 23 height 17
